Goal: Transaction & Acquisition: Purchase product/service

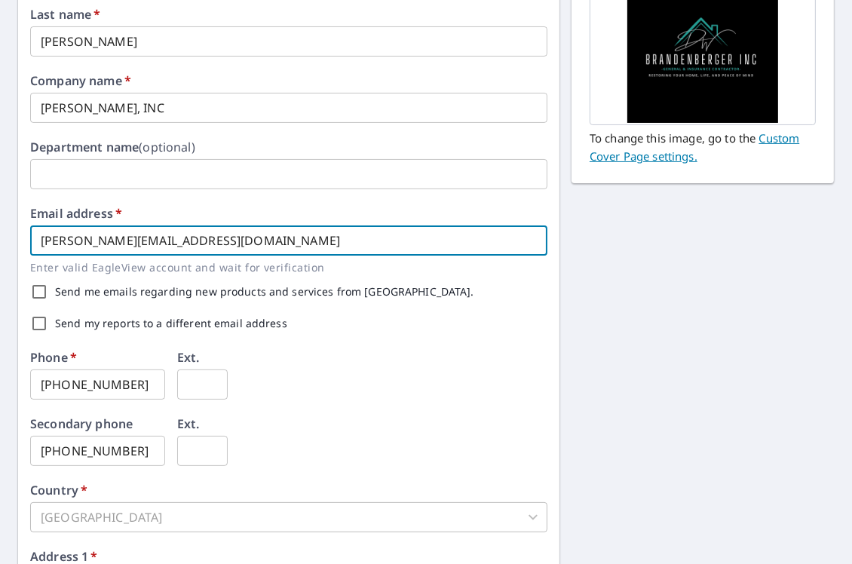
click at [163, 243] on input "[PERSON_NAME][EMAIL_ADDRESS][DOMAIN_NAME]" at bounding box center [288, 240] width 517 height 30
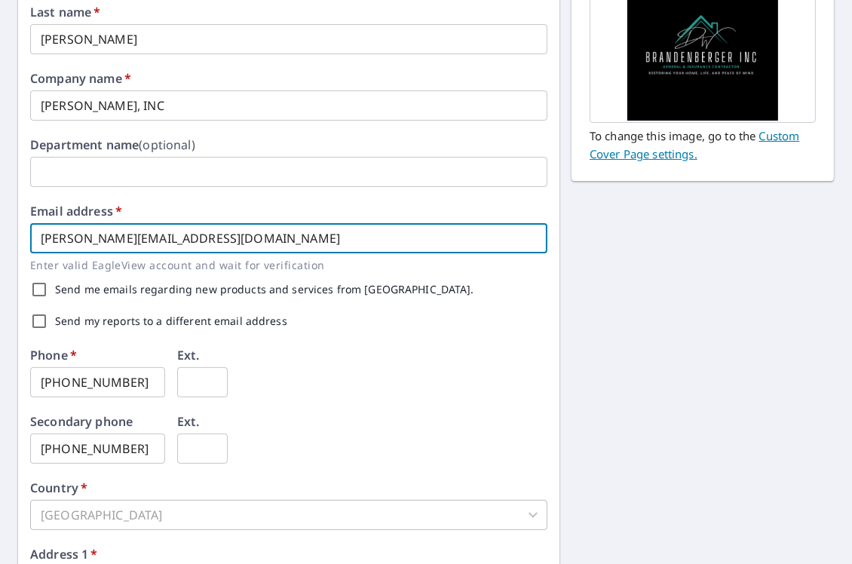
scroll to position [225, 0]
drag, startPoint x: 193, startPoint y: 230, endPoint x: 23, endPoint y: 228, distance: 170.3
click at [23, 228] on div "First name   * [PERSON_NAME] ​ Last name   * [PERSON_NAME] ​ Company name   * […" at bounding box center [288, 356] width 541 height 859
click at [215, 234] on input "[PERSON_NAME][EMAIL_ADDRESS][DOMAIN_NAME]" at bounding box center [288, 237] width 517 height 30
drag, startPoint x: 45, startPoint y: 311, endPoint x: 44, endPoint y: 322, distance: 11.3
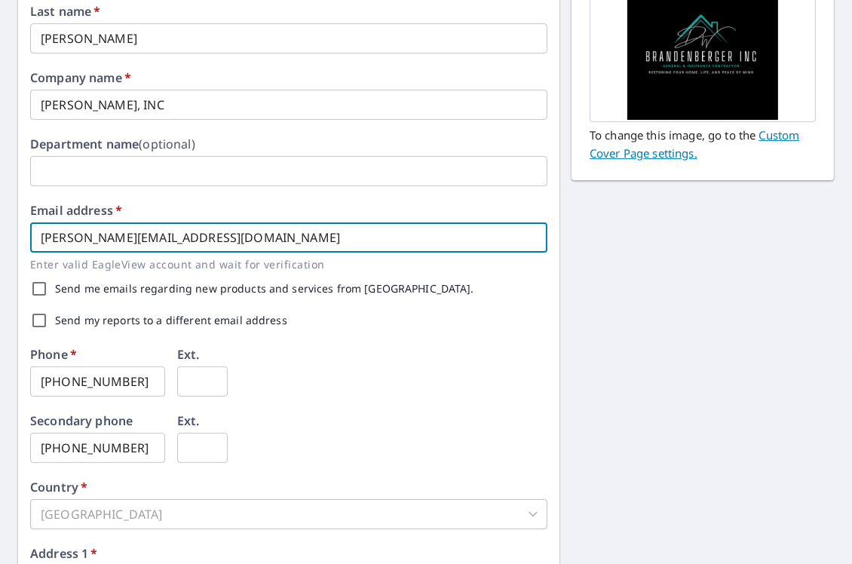
click at [45, 313] on input "Send my reports to a different email address" at bounding box center [39, 320] width 32 height 32
checkbox input "true"
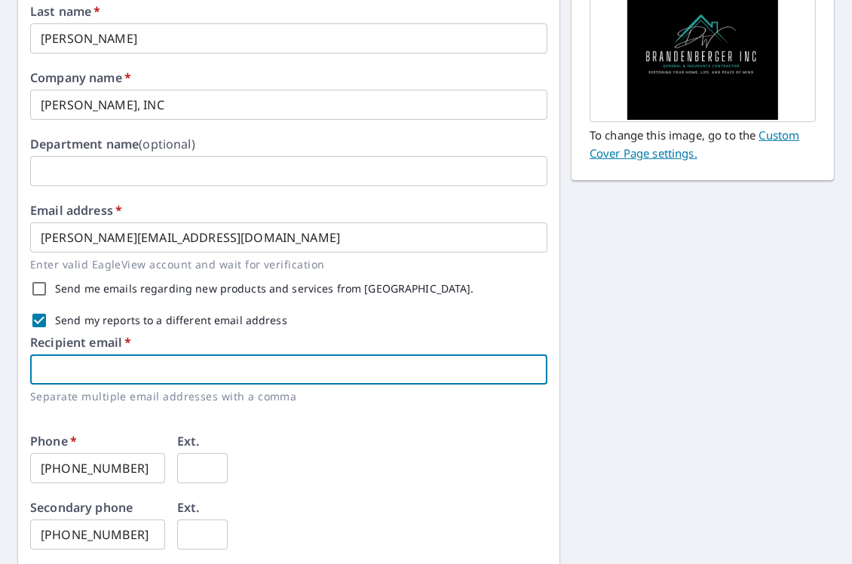
click at [131, 359] on input "text" at bounding box center [288, 369] width 517 height 30
type input "[PERSON_NAME][EMAIL_ADDRESS][DOMAIN_NAME]"
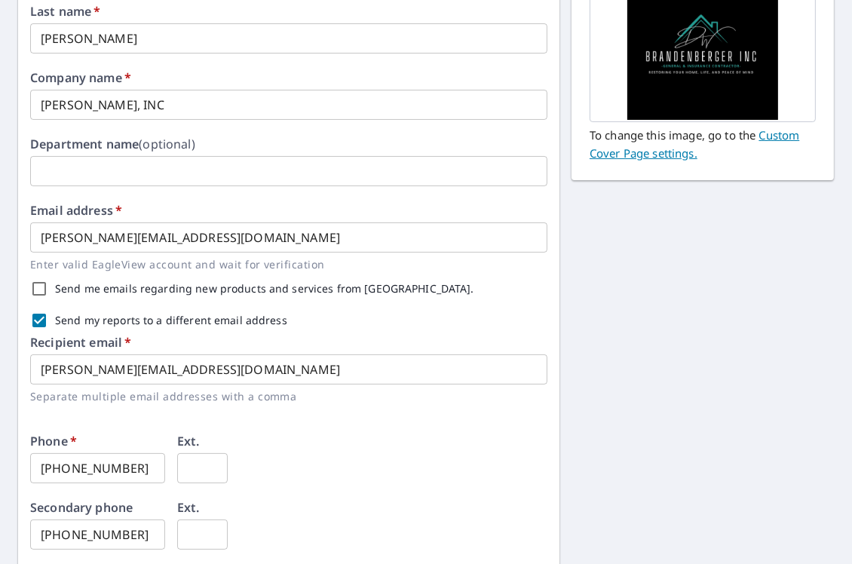
click at [264, 429] on div "First name   * [PERSON_NAME] ​ Last name   * [PERSON_NAME] ​ Company name   * […" at bounding box center [288, 400] width 517 height 922
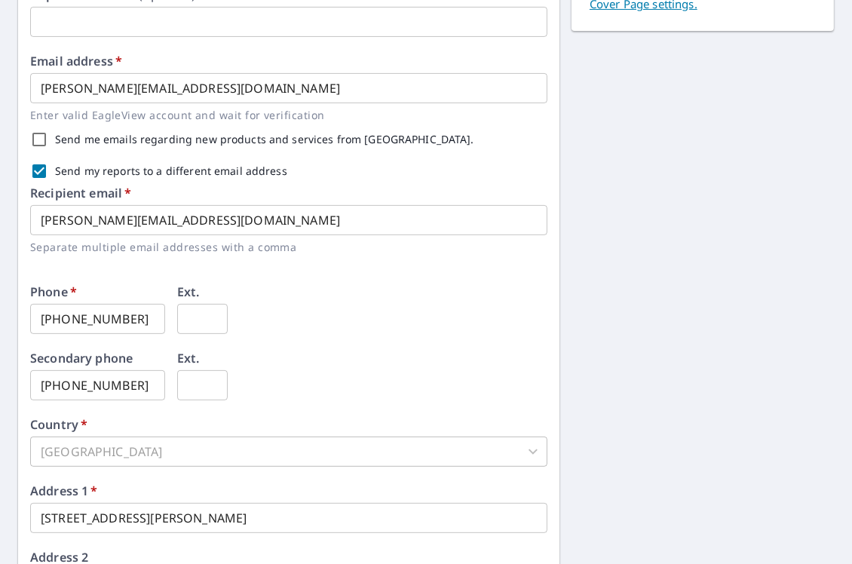
scroll to position [375, 0]
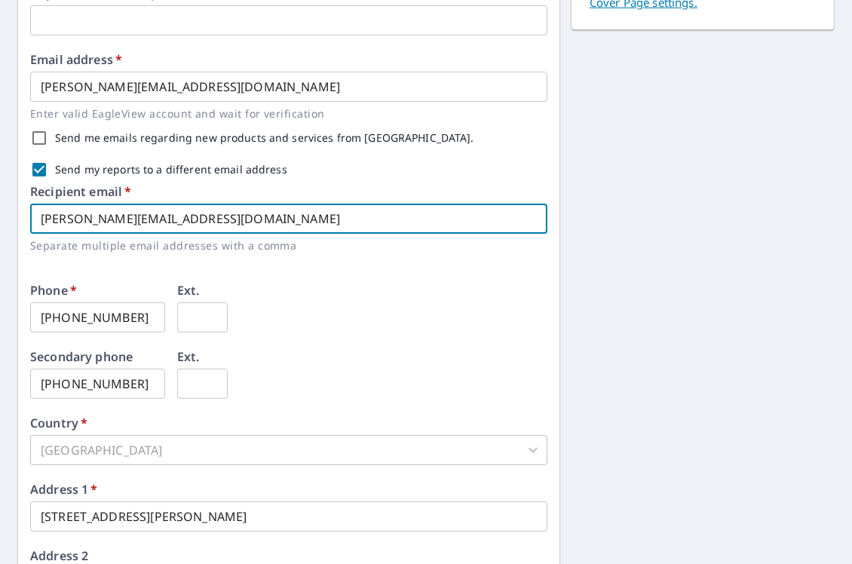
click at [246, 222] on input "[PERSON_NAME][EMAIL_ADDRESS][DOMAIN_NAME]" at bounding box center [288, 218] width 517 height 30
click at [457, 301] on div "Phone   * [PHONE_NUMBER] ​ Ext. ​" at bounding box center [288, 317] width 517 height 66
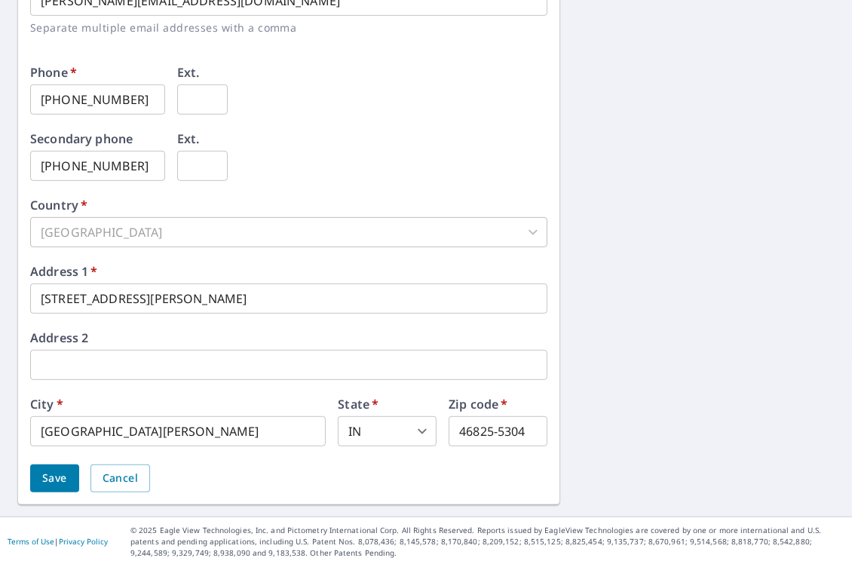
scroll to position [594, 0]
click at [44, 479] on span "Save" at bounding box center [54, 477] width 25 height 19
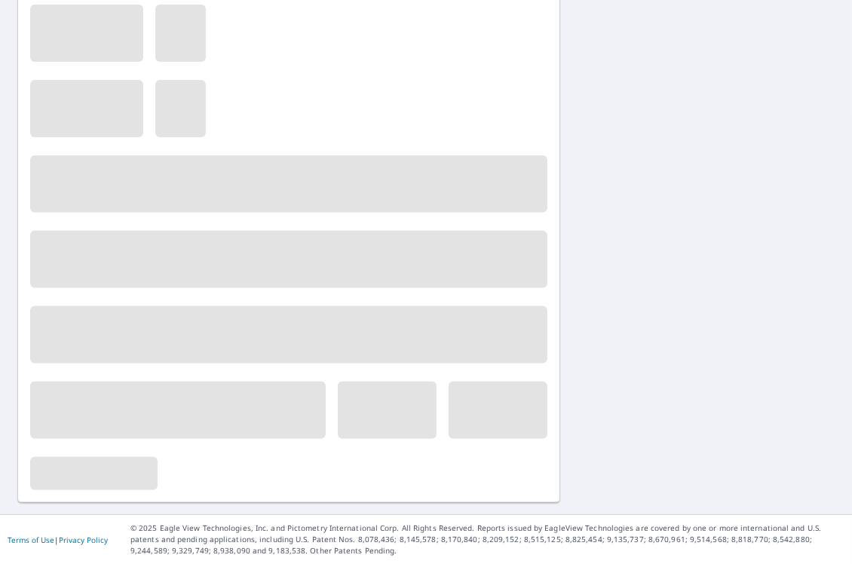
scroll to position [0, 0]
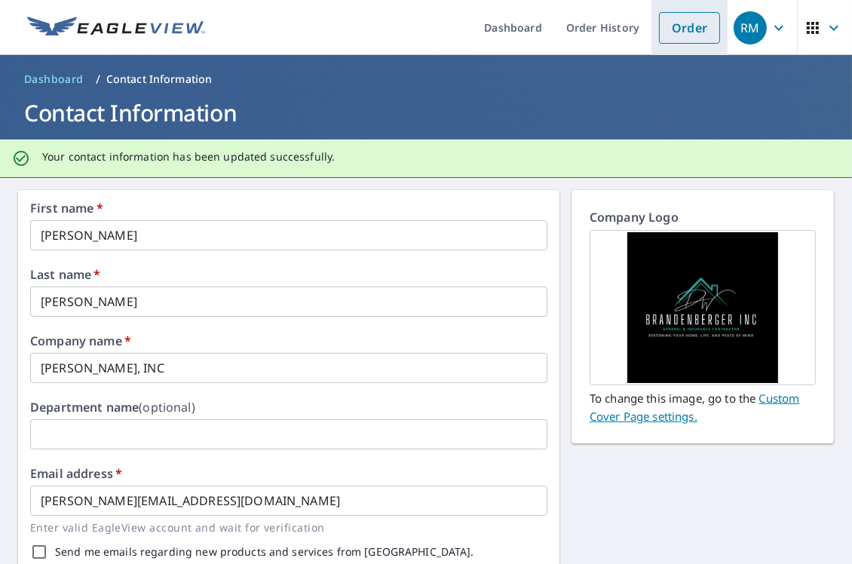
click at [687, 23] on link "Order" at bounding box center [689, 28] width 61 height 32
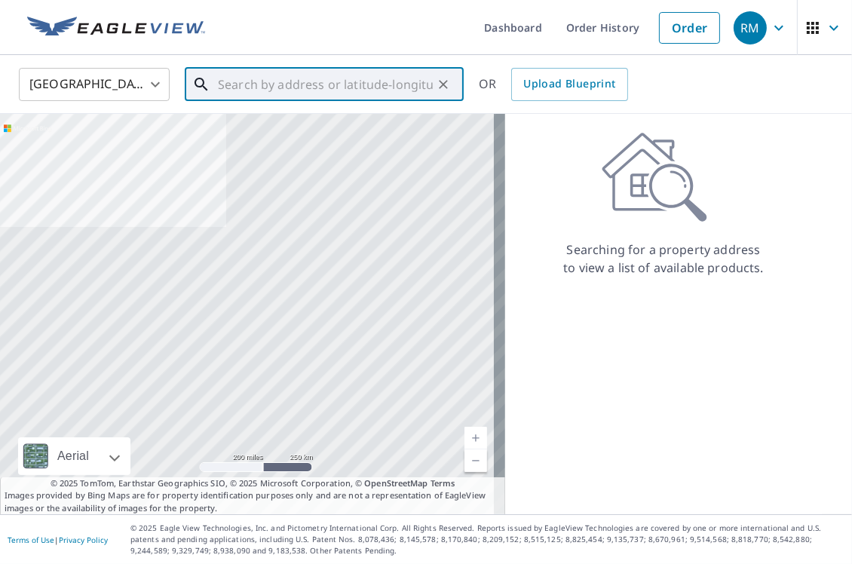
click at [255, 82] on input "text" at bounding box center [325, 84] width 215 height 42
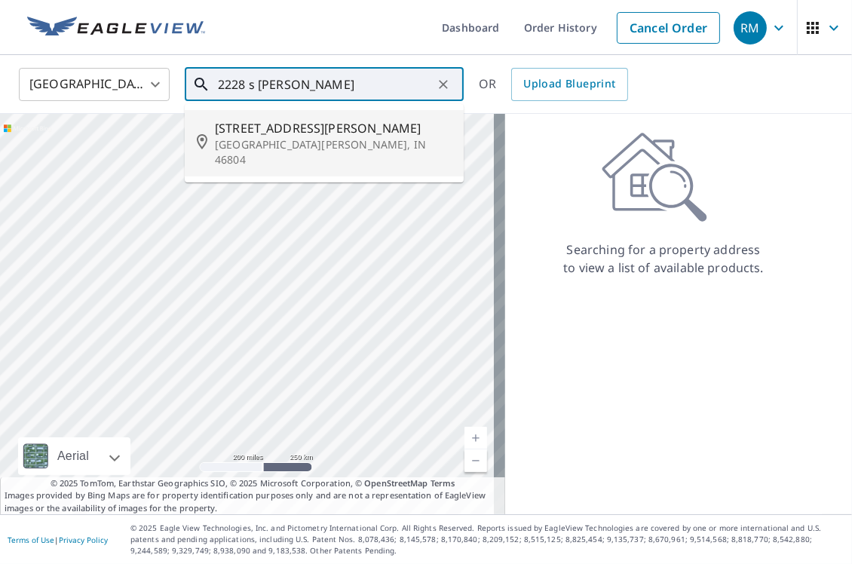
click at [299, 127] on span "[STREET_ADDRESS][PERSON_NAME]" at bounding box center [333, 128] width 237 height 18
type input "[STREET_ADDRESS][PERSON_NAME][PERSON_NAME]"
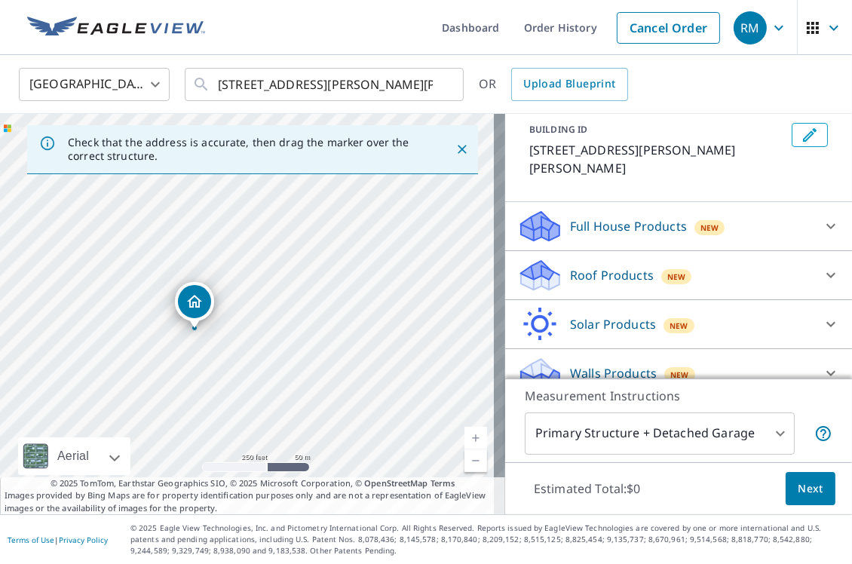
scroll to position [46, 0]
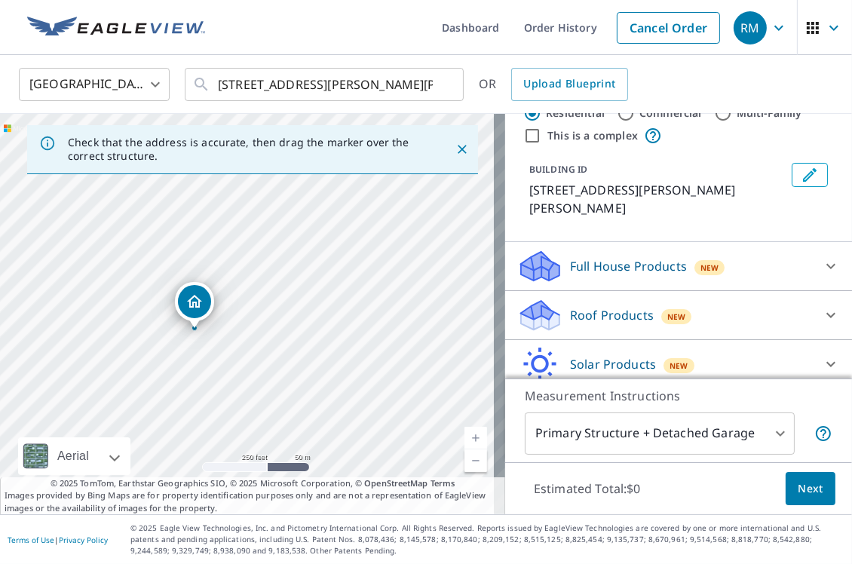
click at [822, 257] on icon at bounding box center [831, 266] width 18 height 18
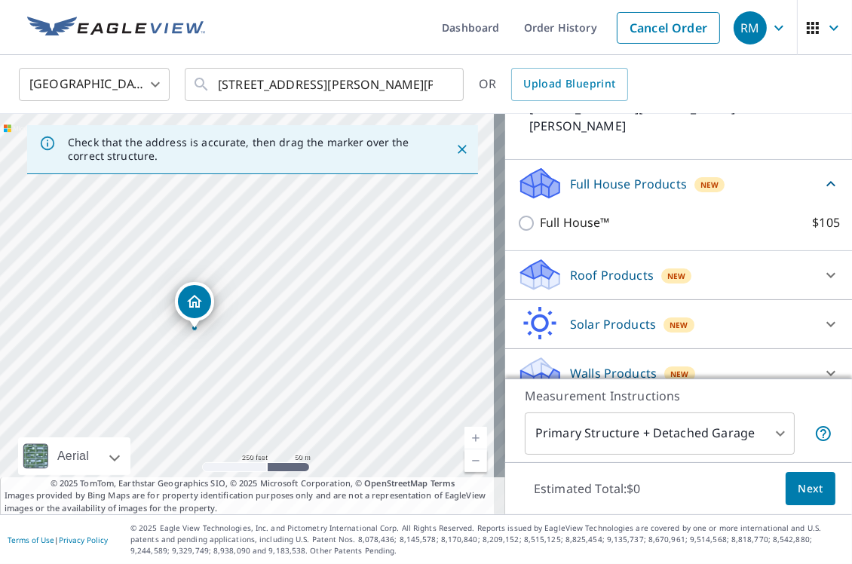
click at [822, 266] on icon at bounding box center [831, 275] width 18 height 18
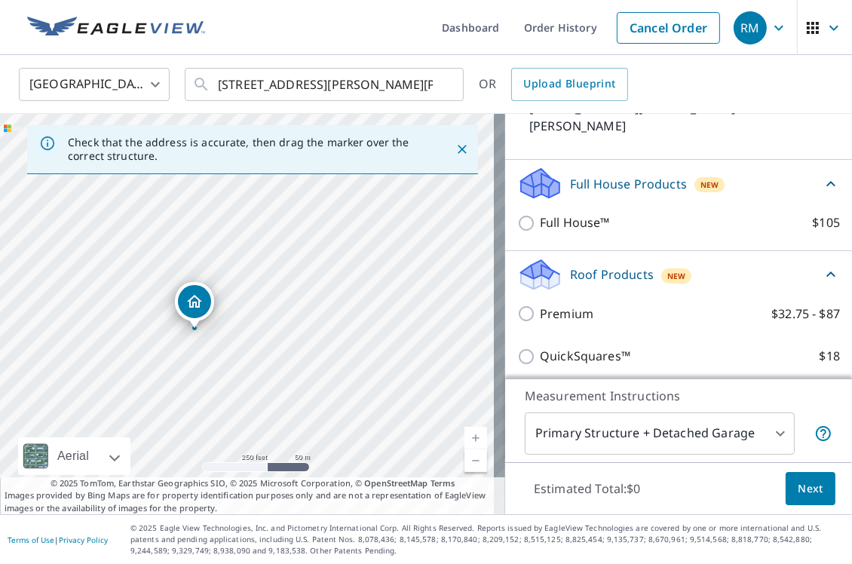
scroll to position [128, 0]
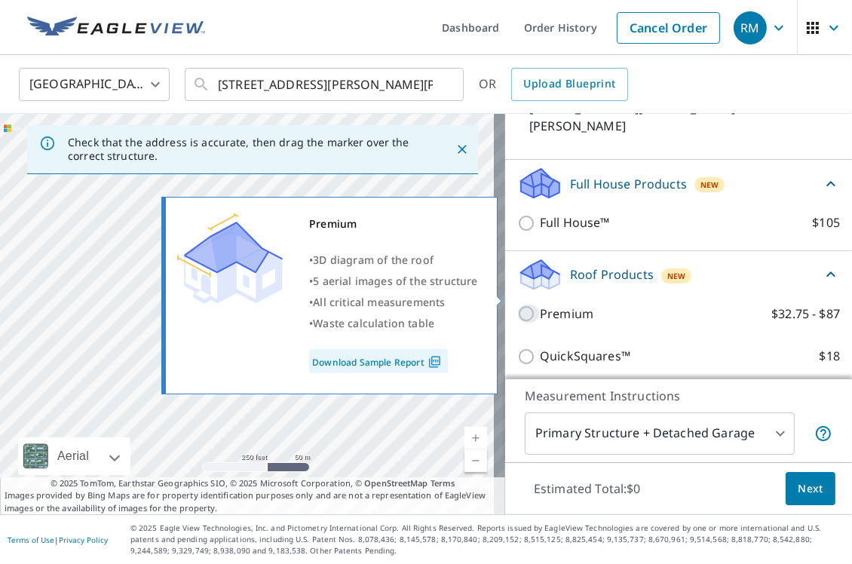
click at [517, 304] on input "Premium $32.75 - $87" at bounding box center [528, 313] width 23 height 18
checkbox input "true"
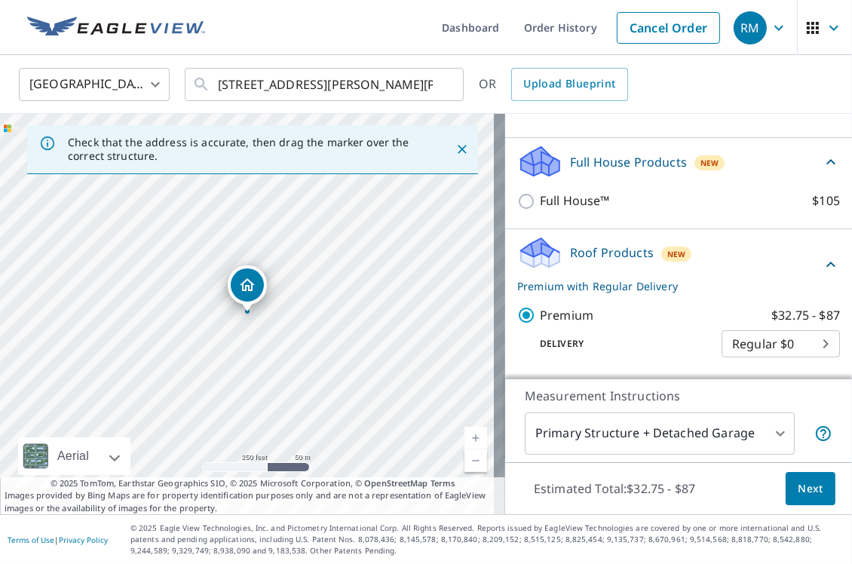
scroll to position [151, 0]
click at [763, 427] on body "RM RM Dashboard Order History Cancel Order RM [GEOGRAPHIC_DATA] [GEOGRAPHIC_DAT…" at bounding box center [426, 282] width 852 height 564
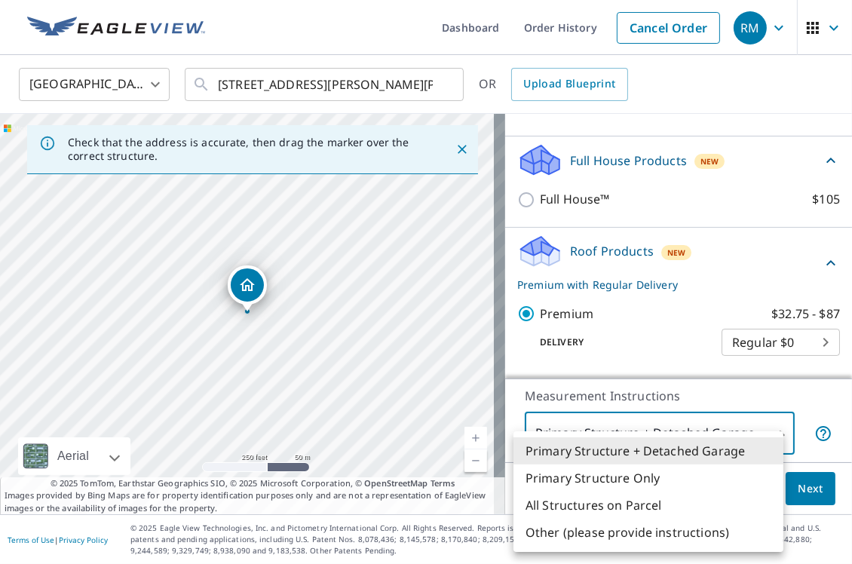
click at [736, 449] on li "Primary Structure + Detached Garage" at bounding box center [648, 450] width 270 height 27
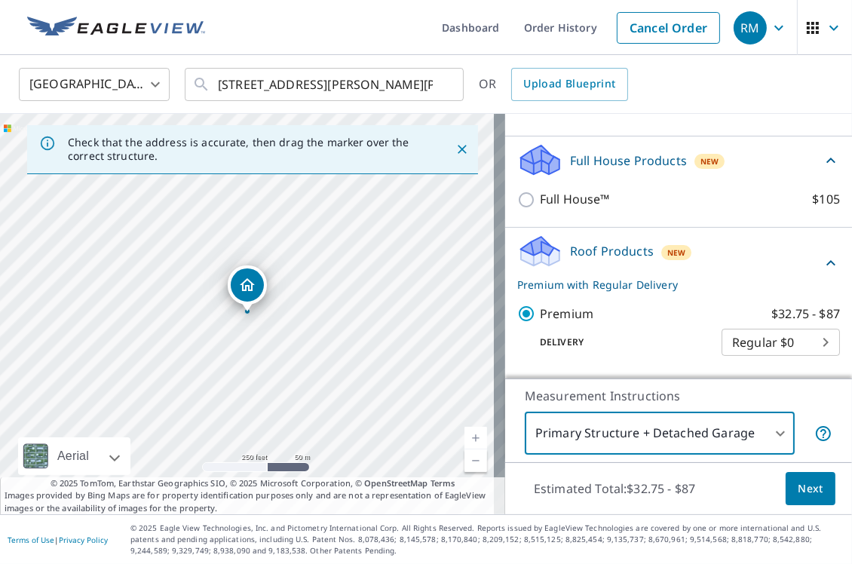
click at [769, 430] on body "RM RM Dashboard Order History Cancel Order RM [GEOGRAPHIC_DATA] [GEOGRAPHIC_DAT…" at bounding box center [426, 282] width 852 height 564
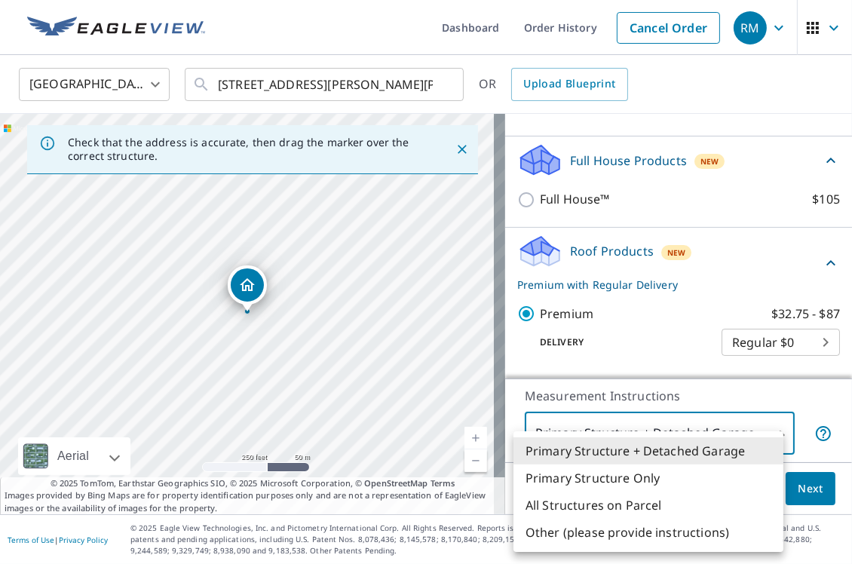
click at [646, 484] on li "Primary Structure Only" at bounding box center [648, 477] width 270 height 27
type input "2"
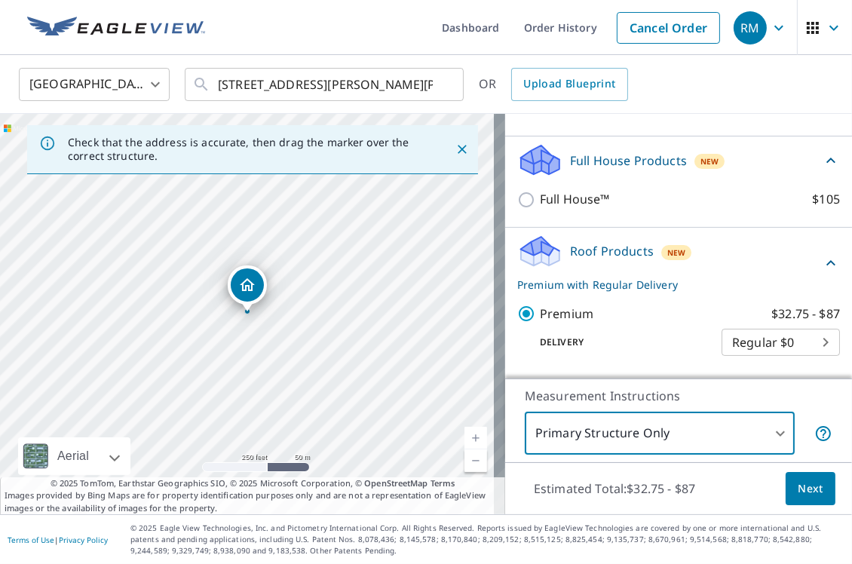
click at [800, 486] on span "Next" at bounding box center [810, 488] width 26 height 19
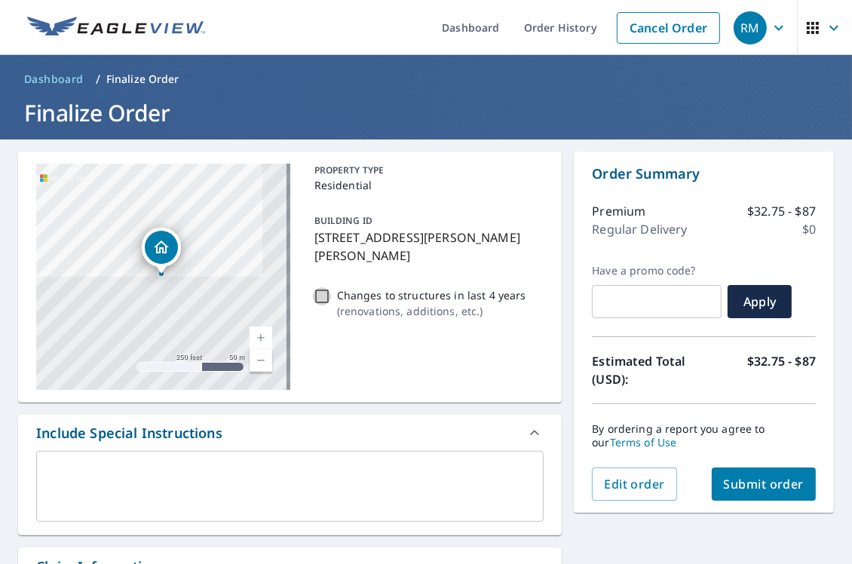
click at [319, 295] on input "Changes to structures in last 4 years ( renovations, additions, etc. )" at bounding box center [322, 296] width 18 height 18
checkbox input "true"
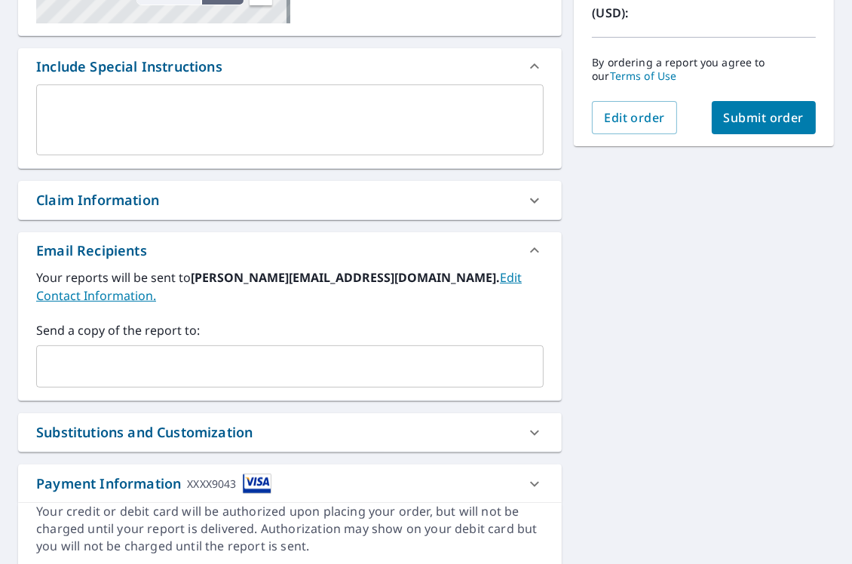
click at [207, 357] on input "text" at bounding box center [278, 366] width 471 height 29
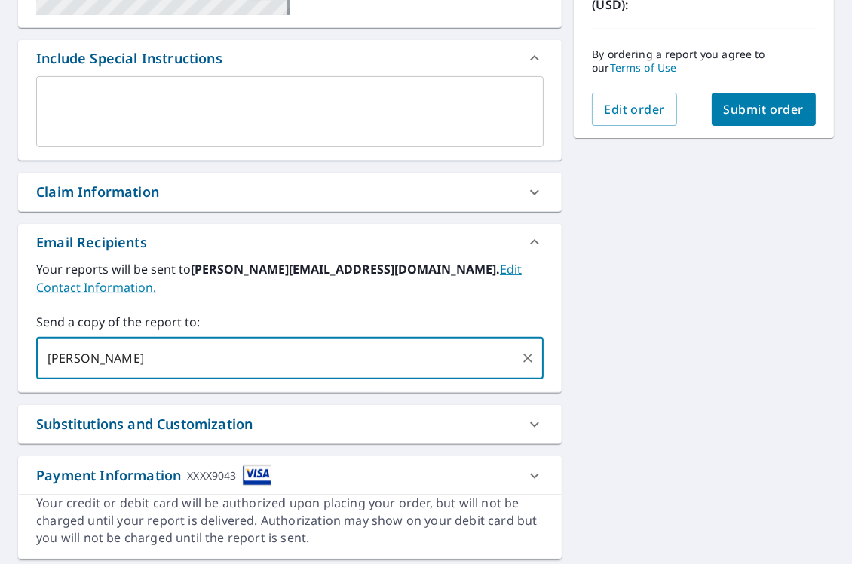
scroll to position [375, 0]
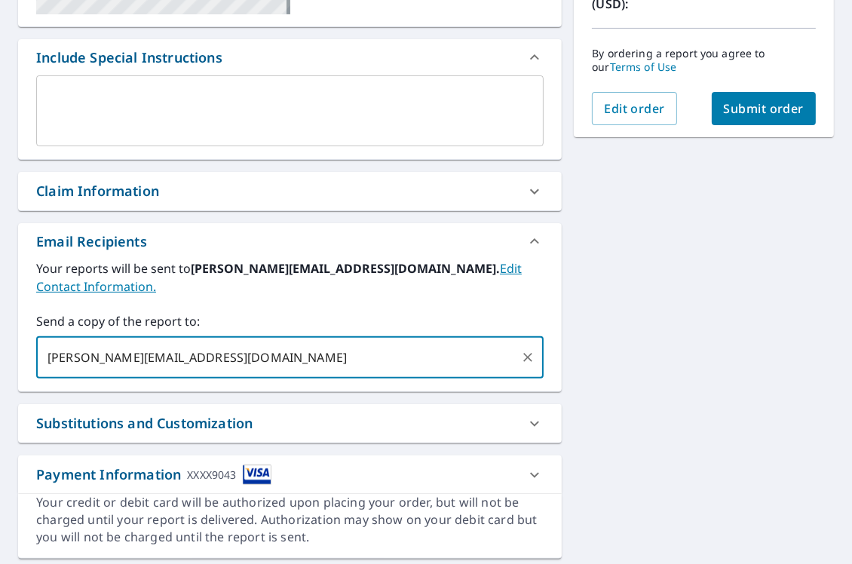
type input "[PERSON_NAME][EMAIL_ADDRESS][DOMAIN_NAME];"
type input "ro"
checkbox input "true"
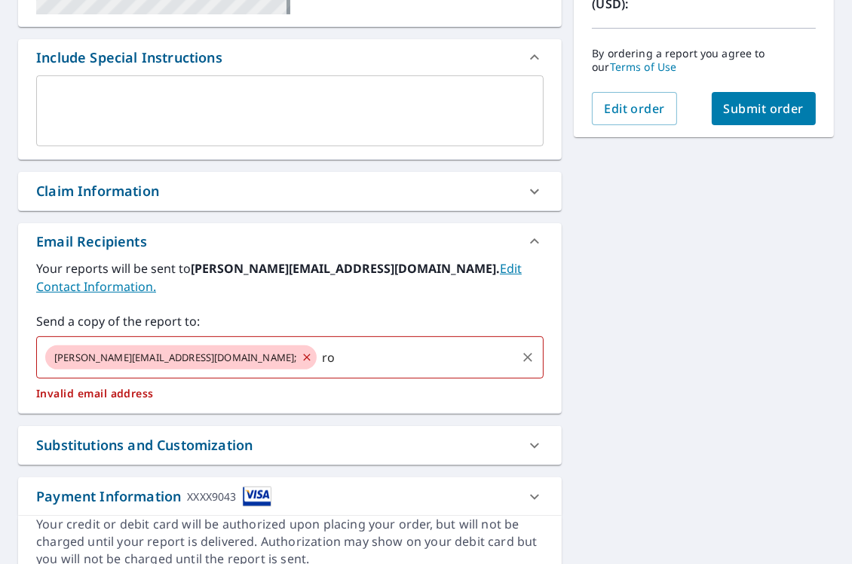
type input "r"
checkbox input "true"
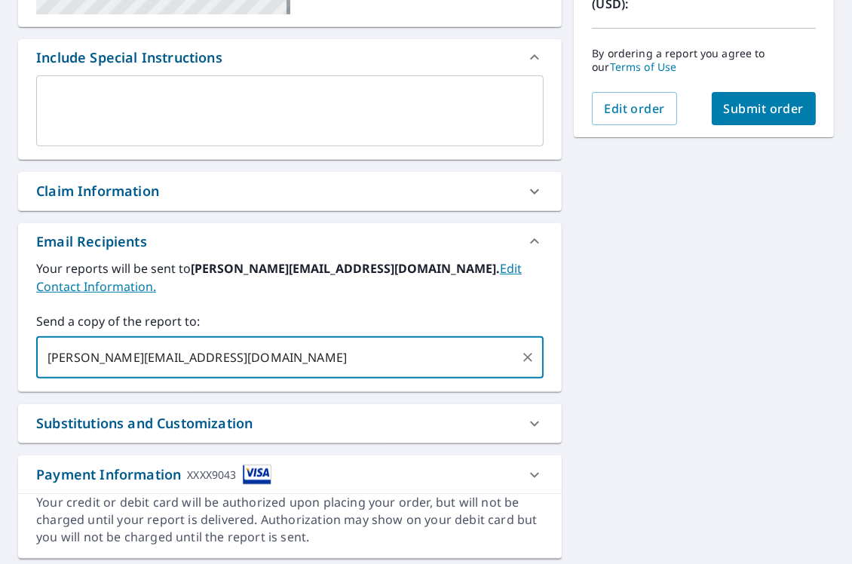
type input "[PERSON_NAME][EMAIL_ADDRESS][DOMAIN_NAME]"
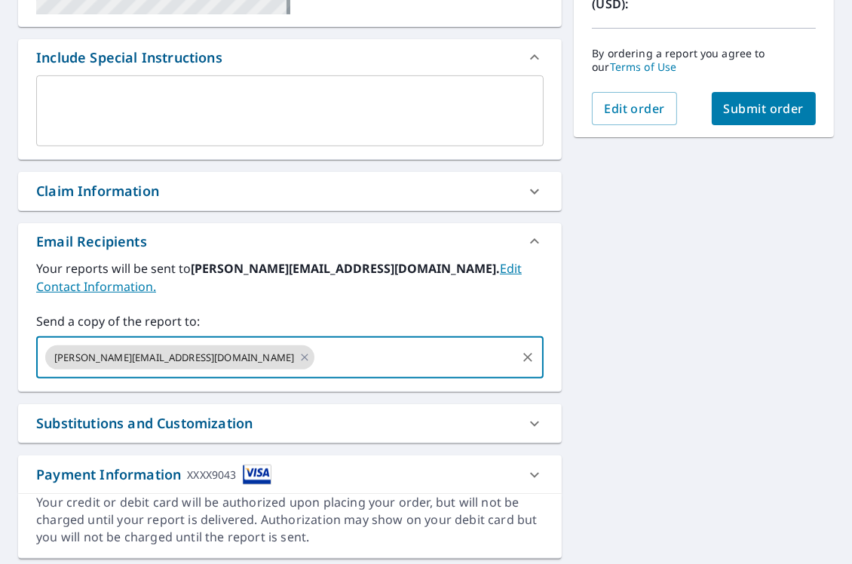
checkbox input "true"
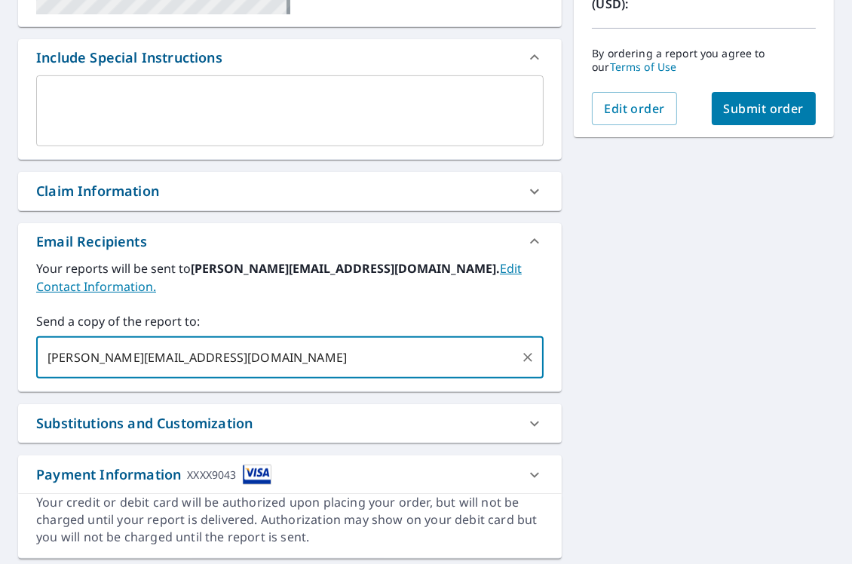
type input "[PERSON_NAME][EMAIL_ADDRESS][DOMAIN_NAME]"
checkbox input "true"
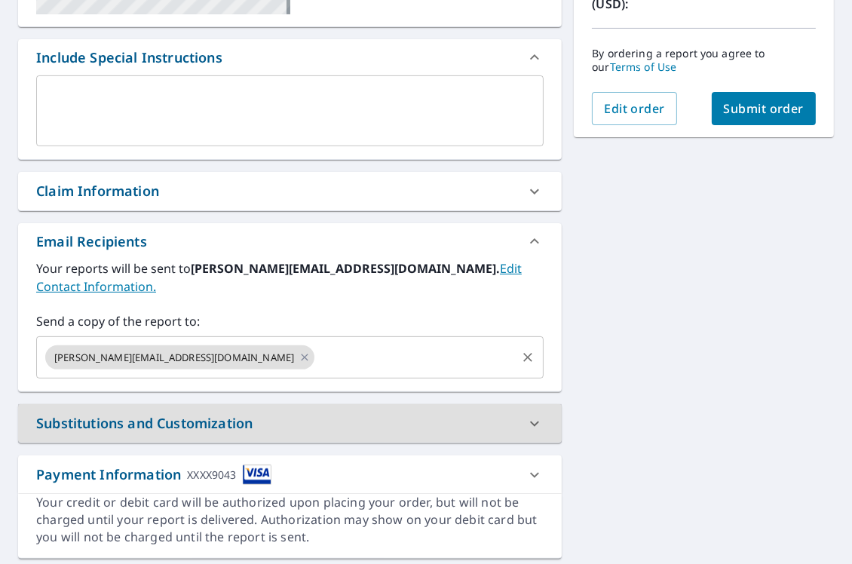
click at [317, 343] on input "text" at bounding box center [415, 357] width 197 height 29
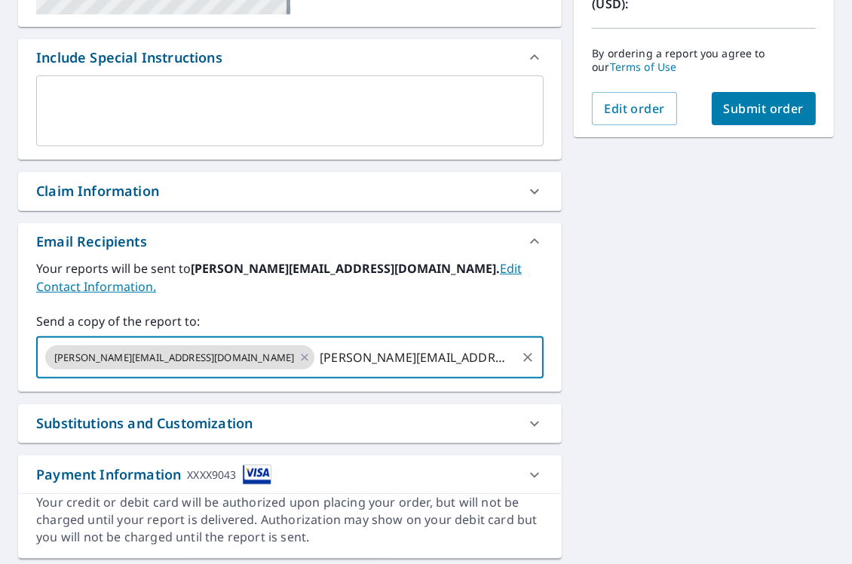
type input "[PERSON_NAME][EMAIL_ADDRESS][DOMAIN_NAME]"
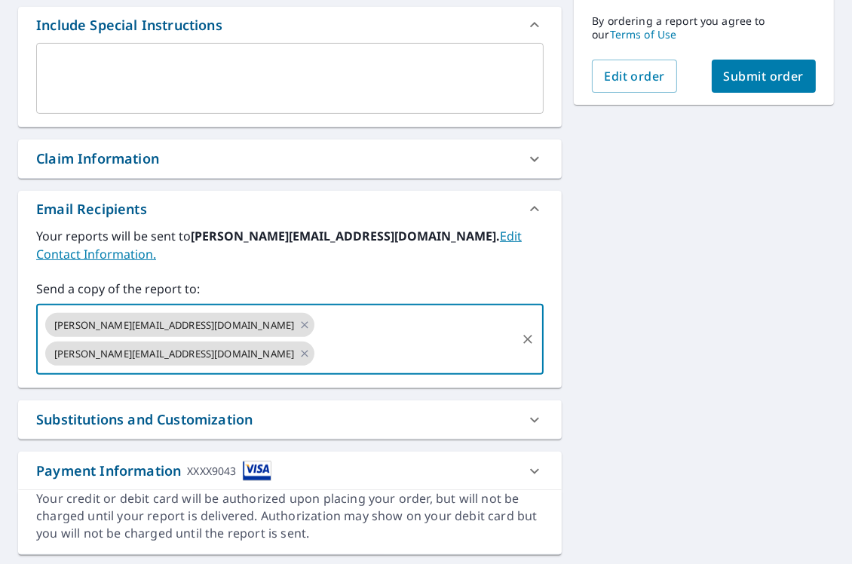
scroll to position [412, 0]
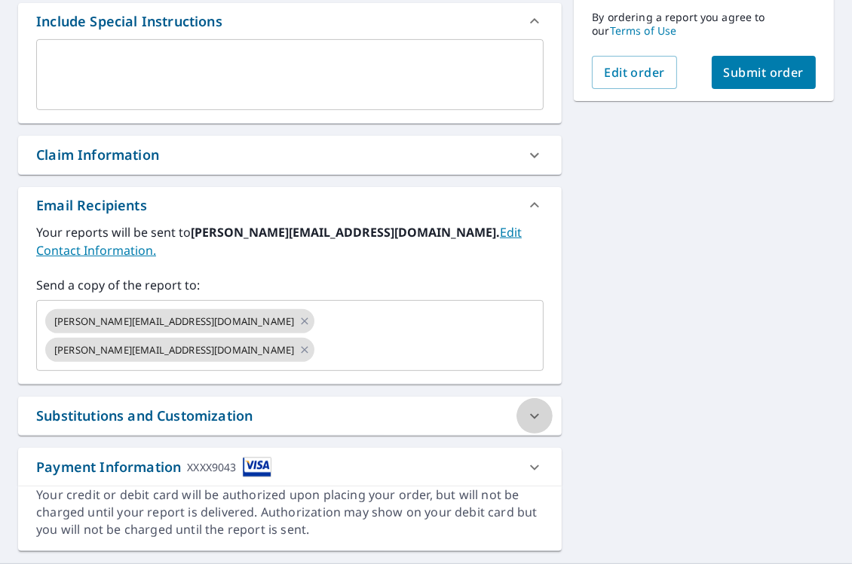
click at [525, 407] on icon at bounding box center [534, 416] width 18 height 18
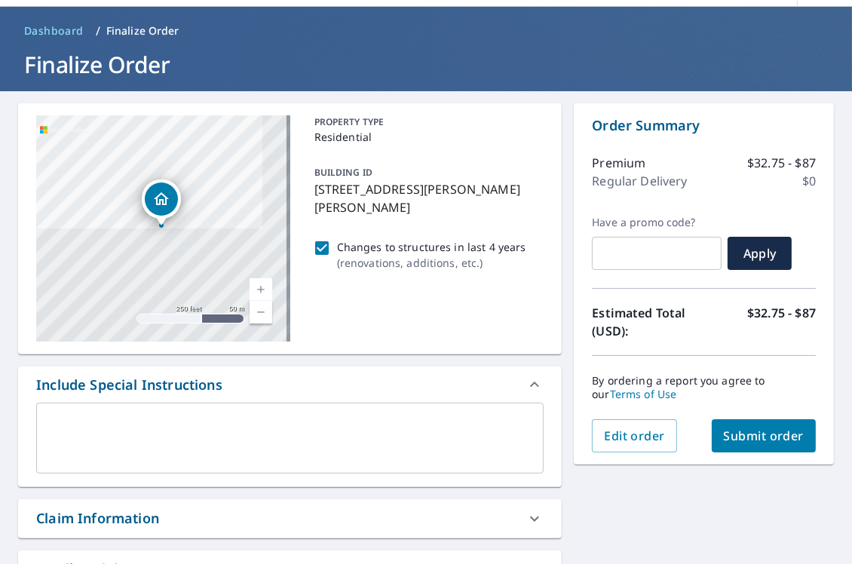
scroll to position [0, 0]
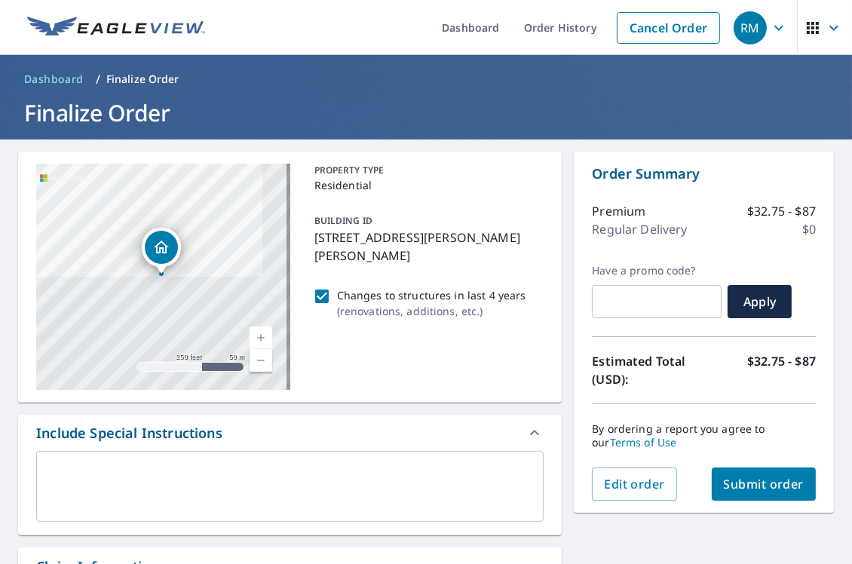
click at [753, 481] on span "Submit order" at bounding box center [764, 484] width 81 height 17
checkbox input "true"
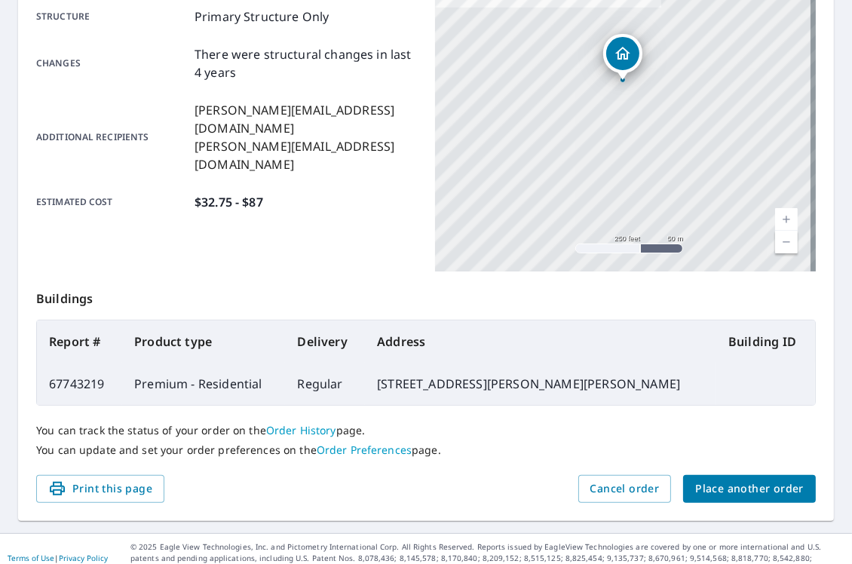
scroll to position [333, 0]
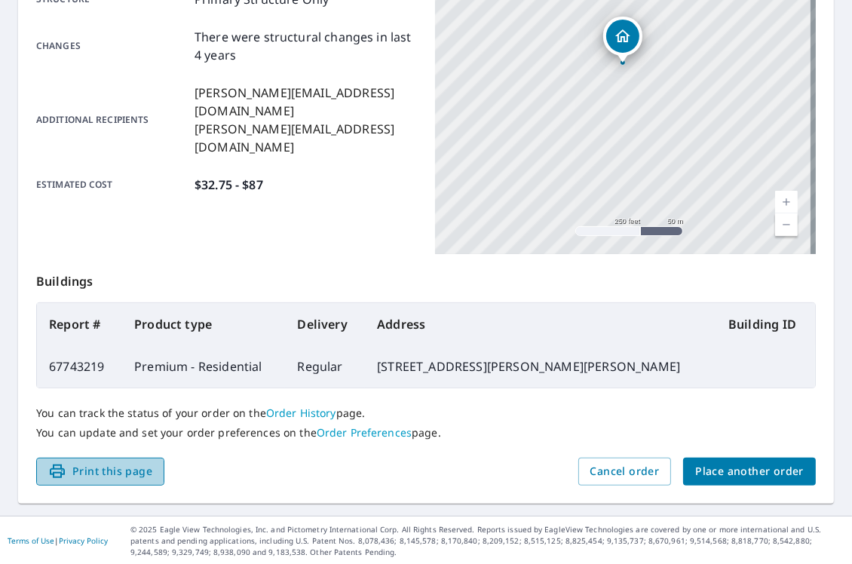
click at [135, 472] on span "Print this page" at bounding box center [100, 471] width 104 height 19
